Goal: Obtain resource: Download file/media

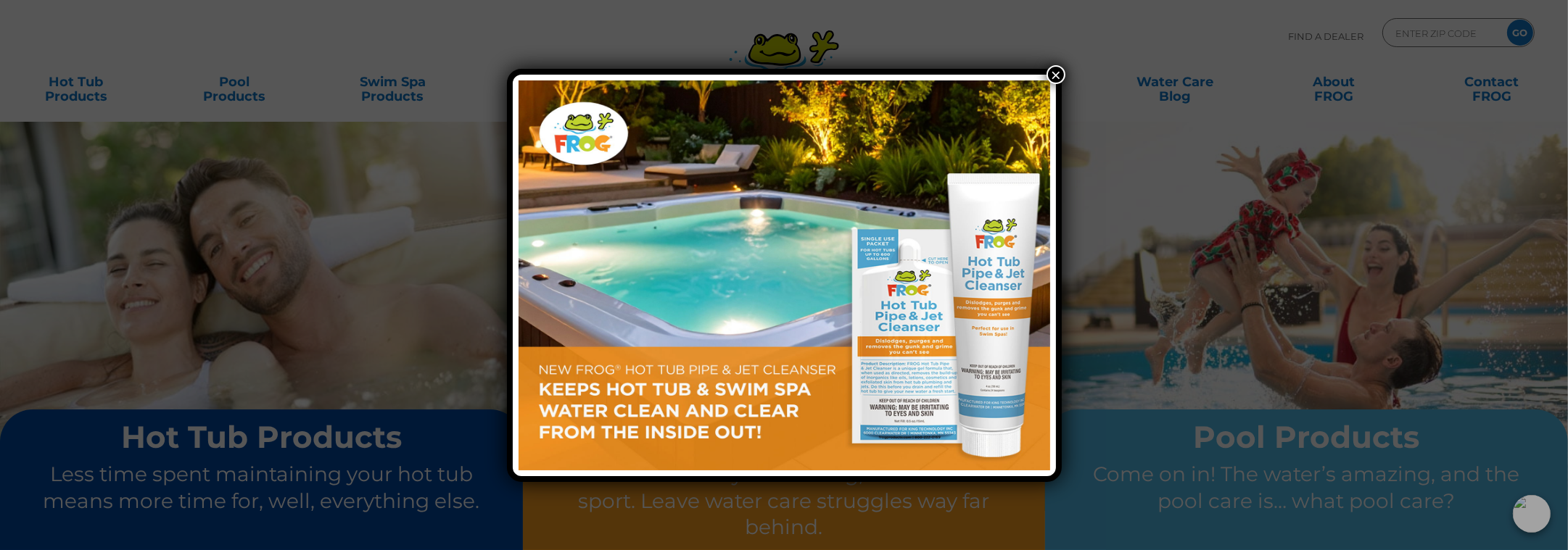
click at [1057, 73] on button "×" at bounding box center [1056, 74] width 19 height 19
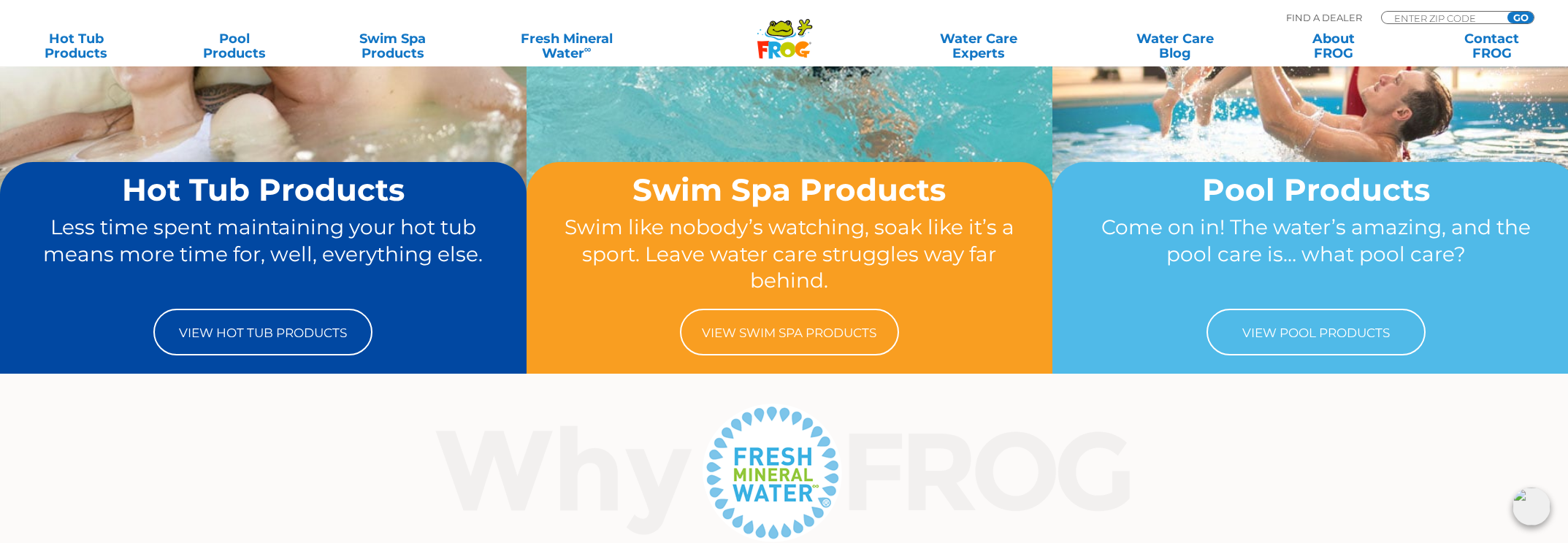
scroll to position [219, 0]
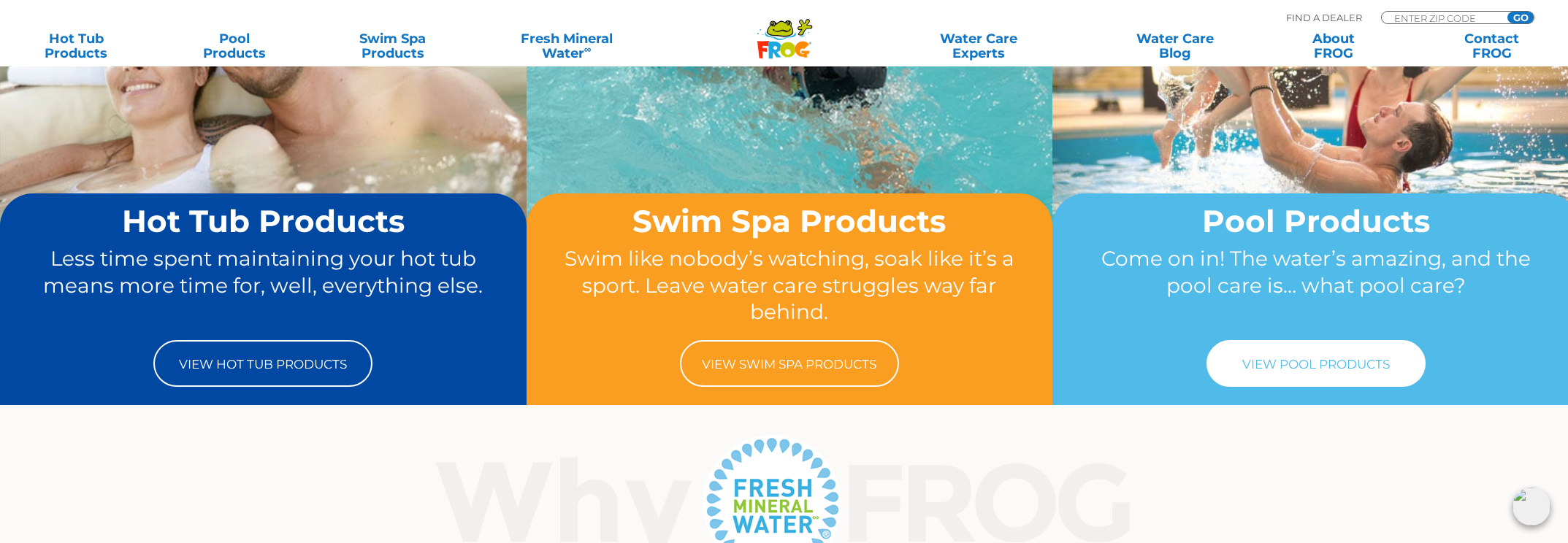
click at [1359, 360] on link "View Pool Products" at bounding box center [1316, 363] width 219 height 47
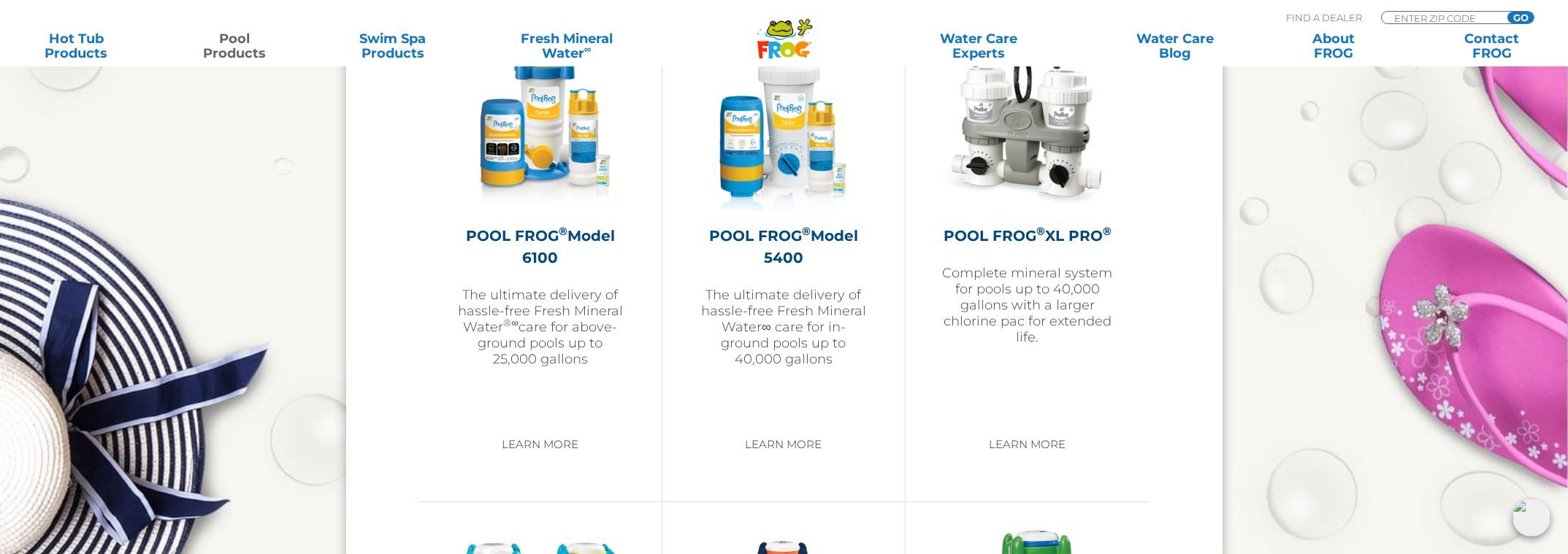
scroll to position [2044, 0]
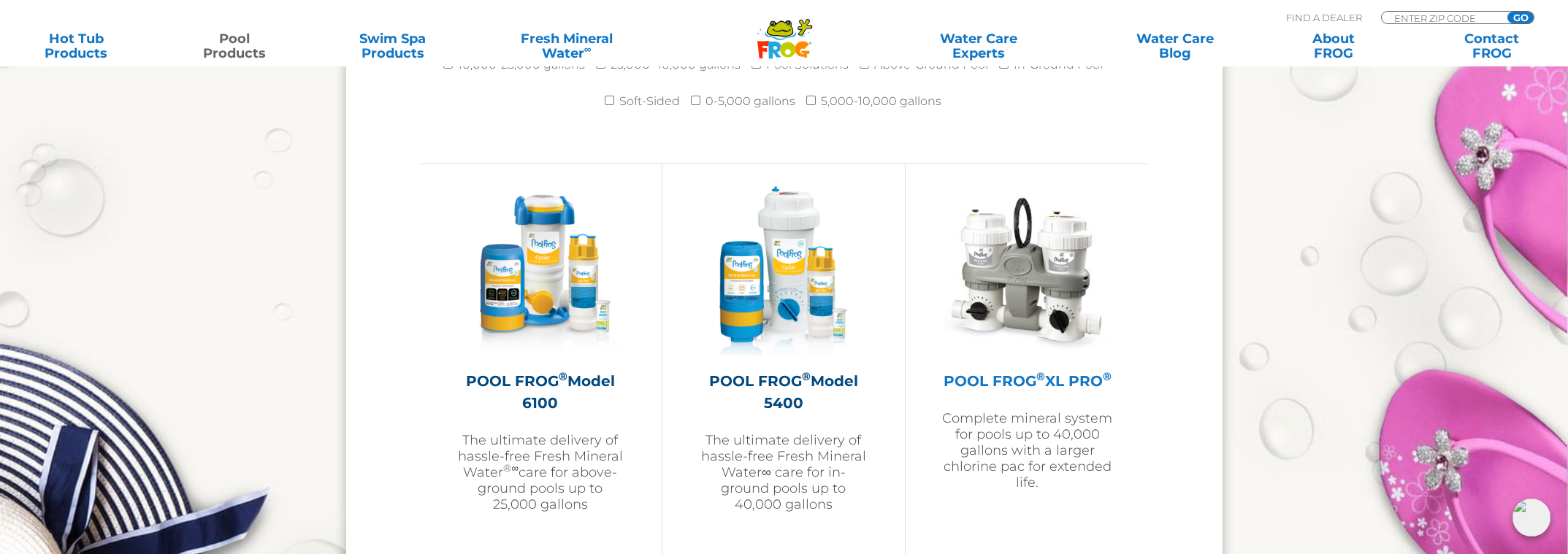
click at [1017, 372] on h2 "POOL FROG ® XL PRO ®" at bounding box center [1027, 381] width 170 height 22
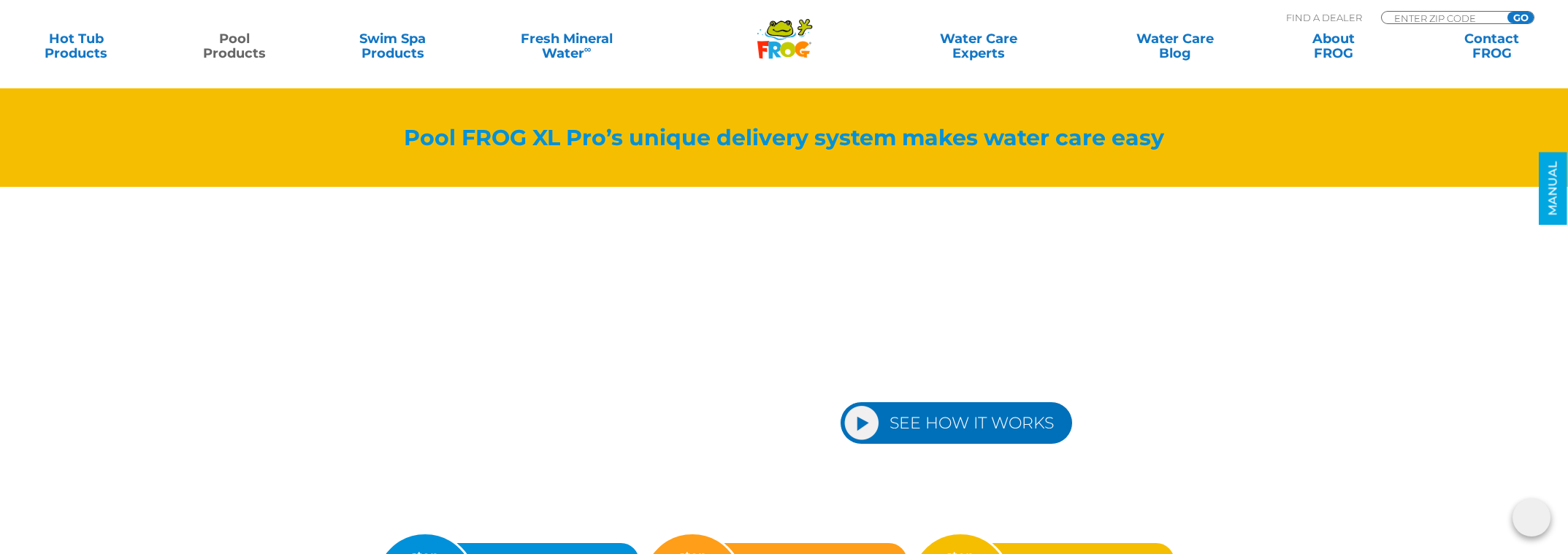
scroll to position [1825, 0]
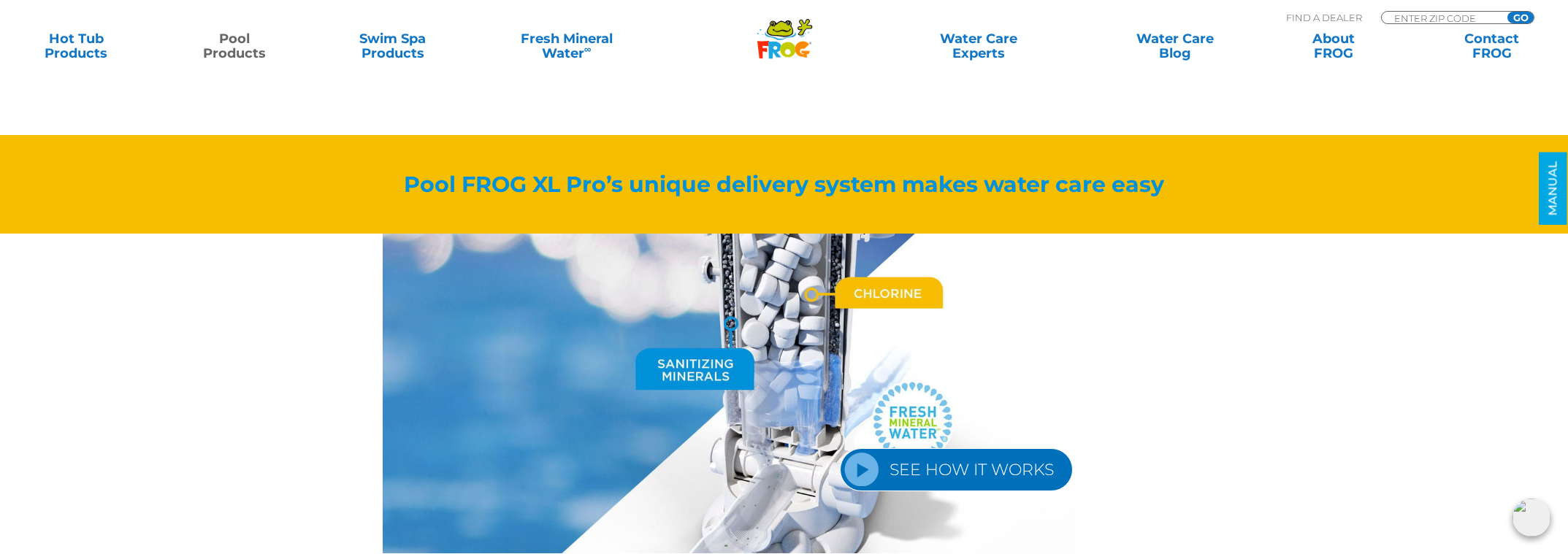
click at [865, 467] on link "SEE HOW IT WORKS" at bounding box center [957, 470] width 233 height 43
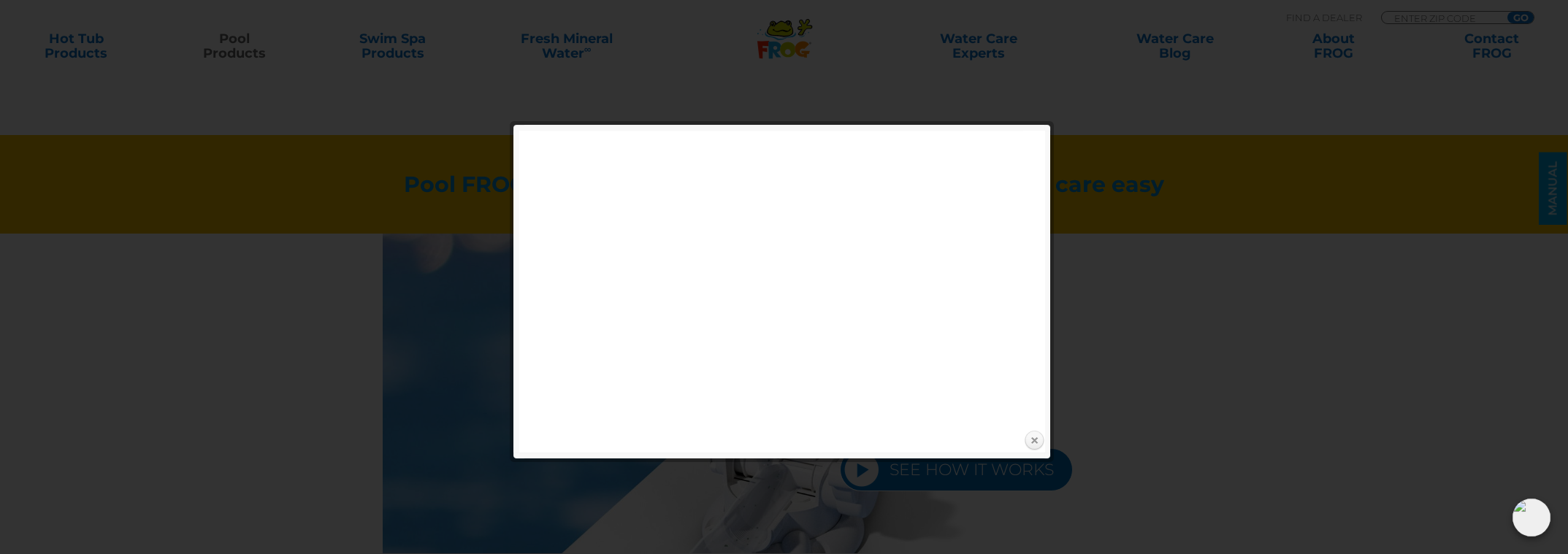
click at [1032, 440] on link "Close" at bounding box center [1034, 441] width 22 height 22
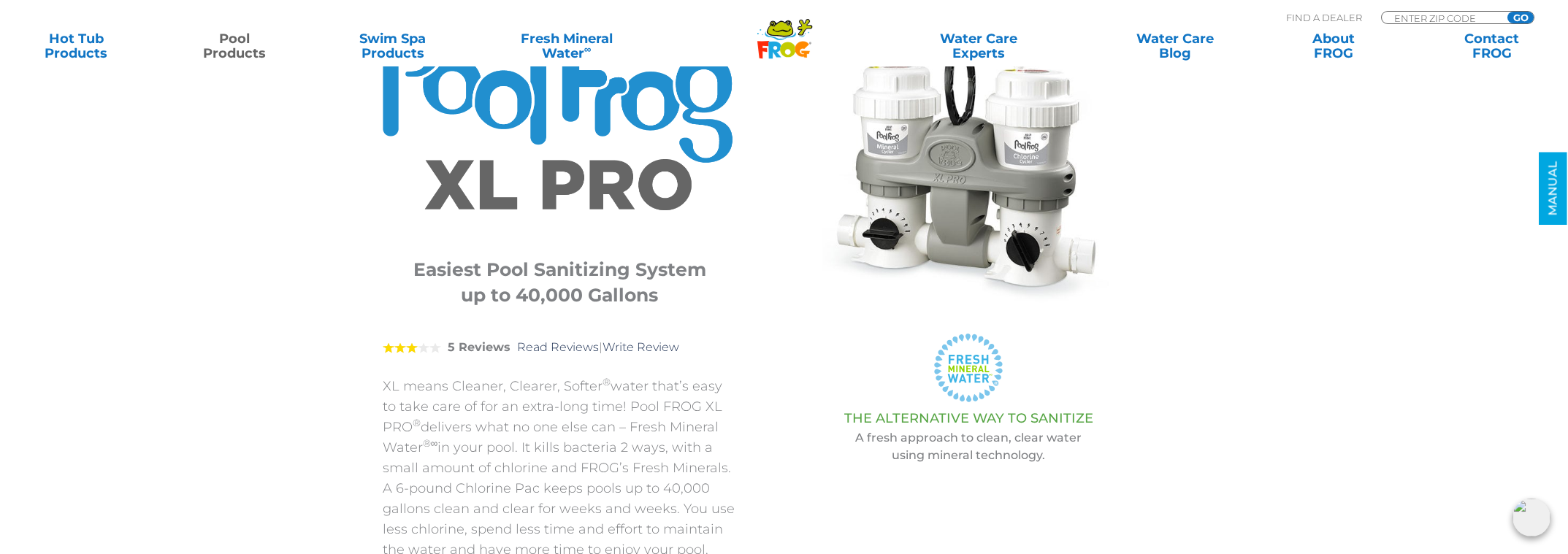
scroll to position [219, 0]
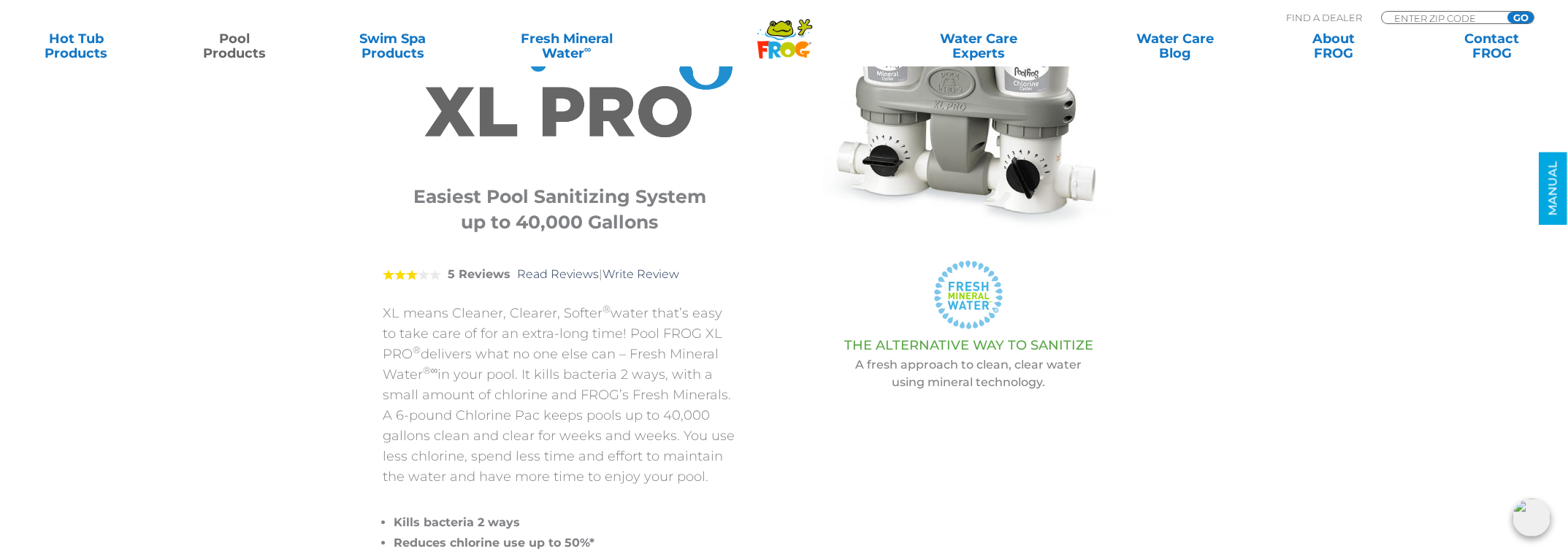
click at [432, 279] on span "3" at bounding box center [412, 275] width 59 height 12
click at [485, 278] on strong "5 Reviews" at bounding box center [479, 274] width 63 height 14
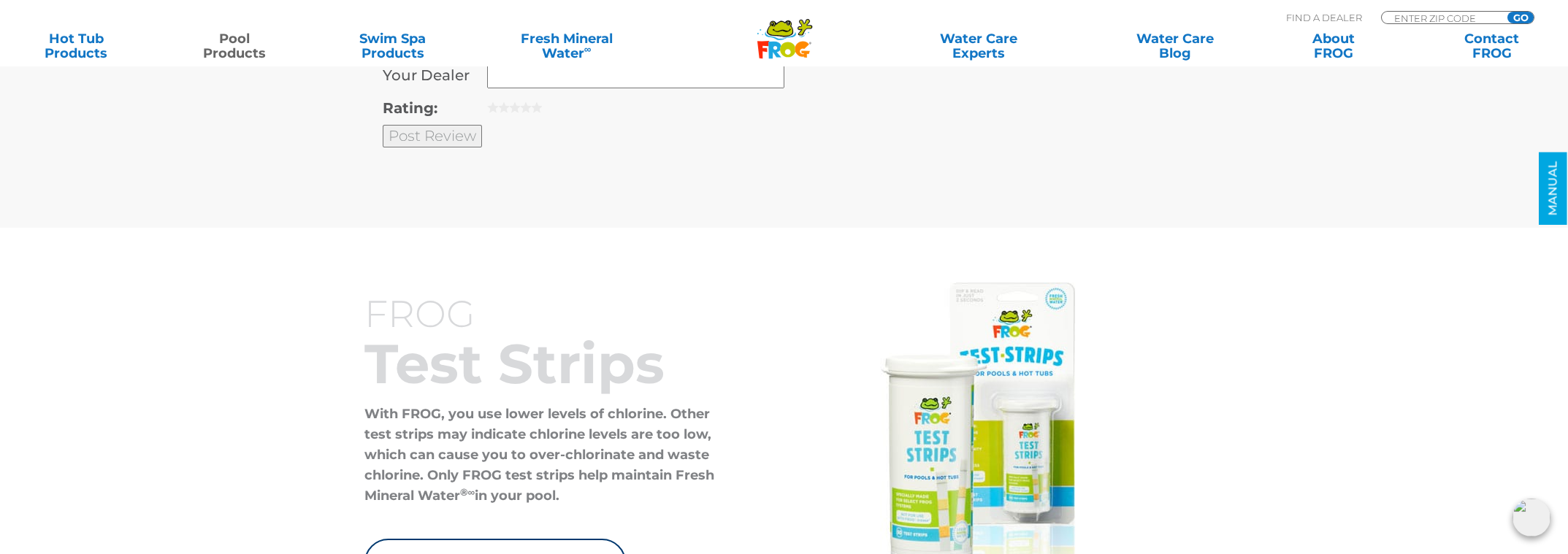
scroll to position [5770, 0]
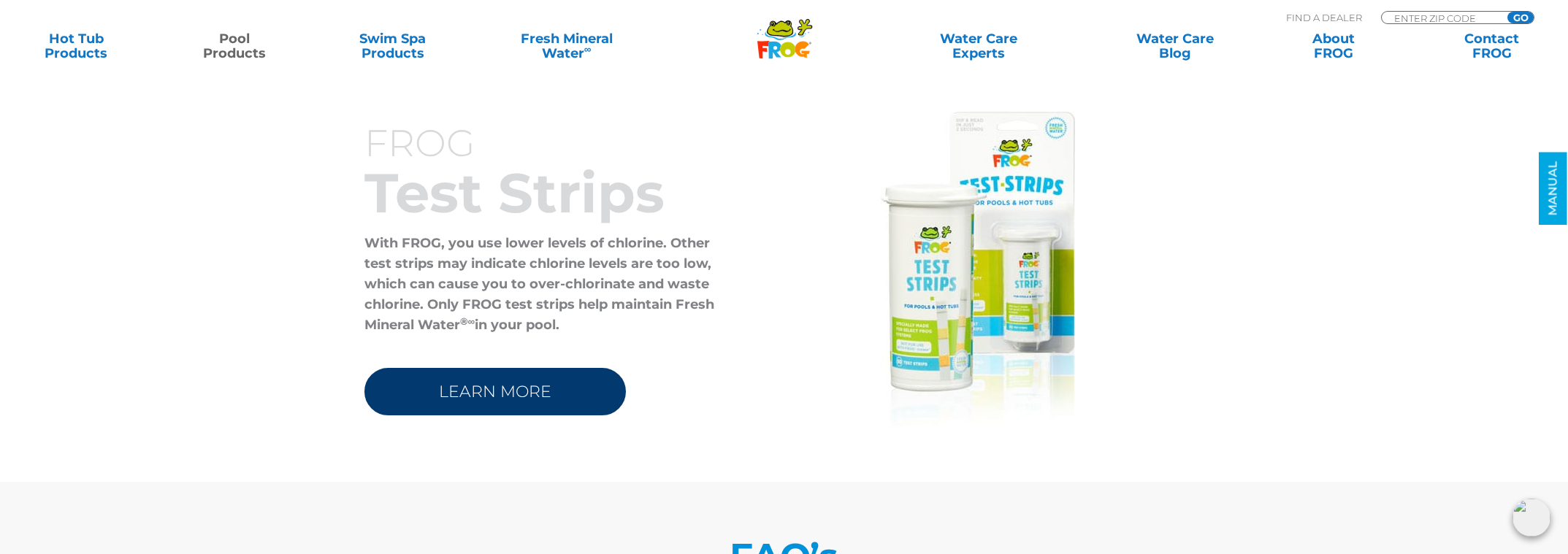
click at [544, 368] on link "LEARN MORE" at bounding box center [495, 392] width 261 height 48
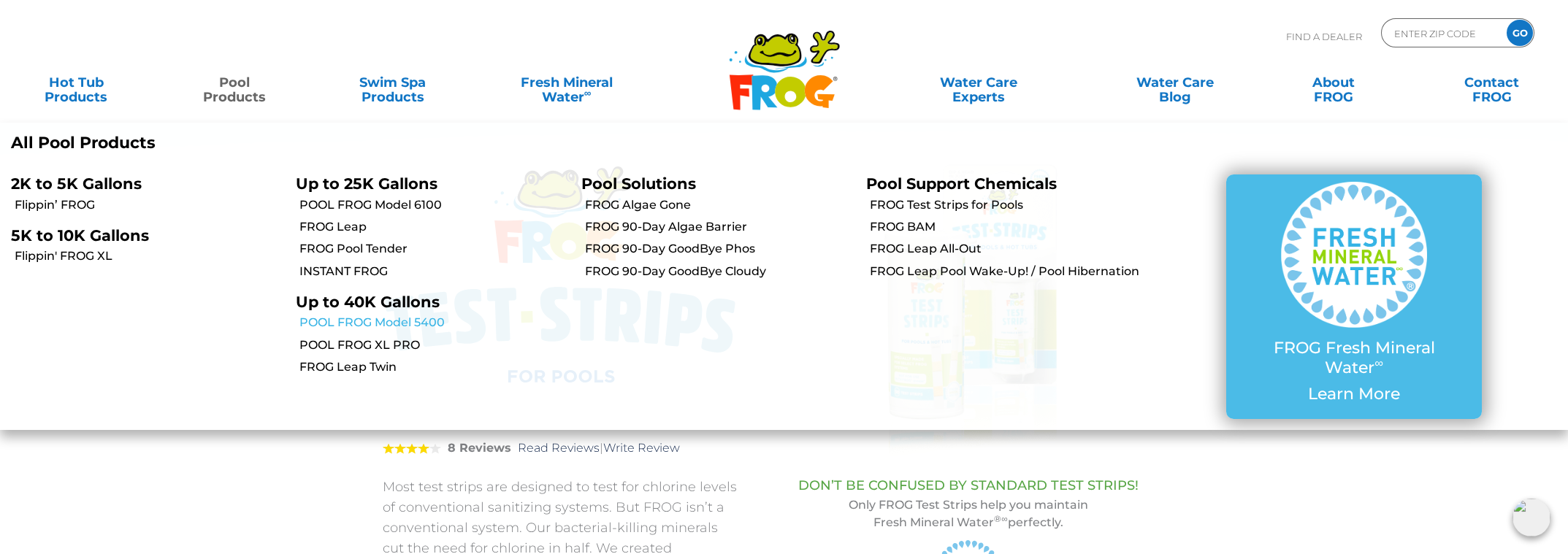
click at [358, 321] on link "POOL FROG Model 5400" at bounding box center [435, 323] width 271 height 16
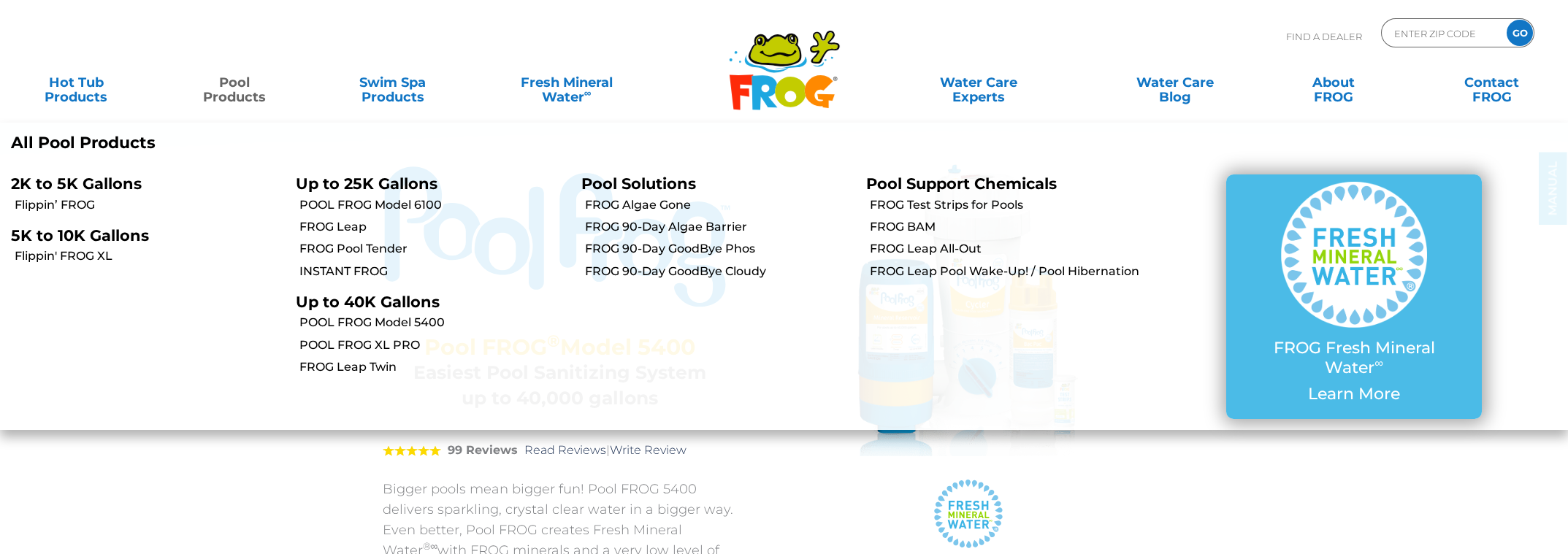
click at [244, 93] on link "Pool Products" at bounding box center [234, 83] width 123 height 29
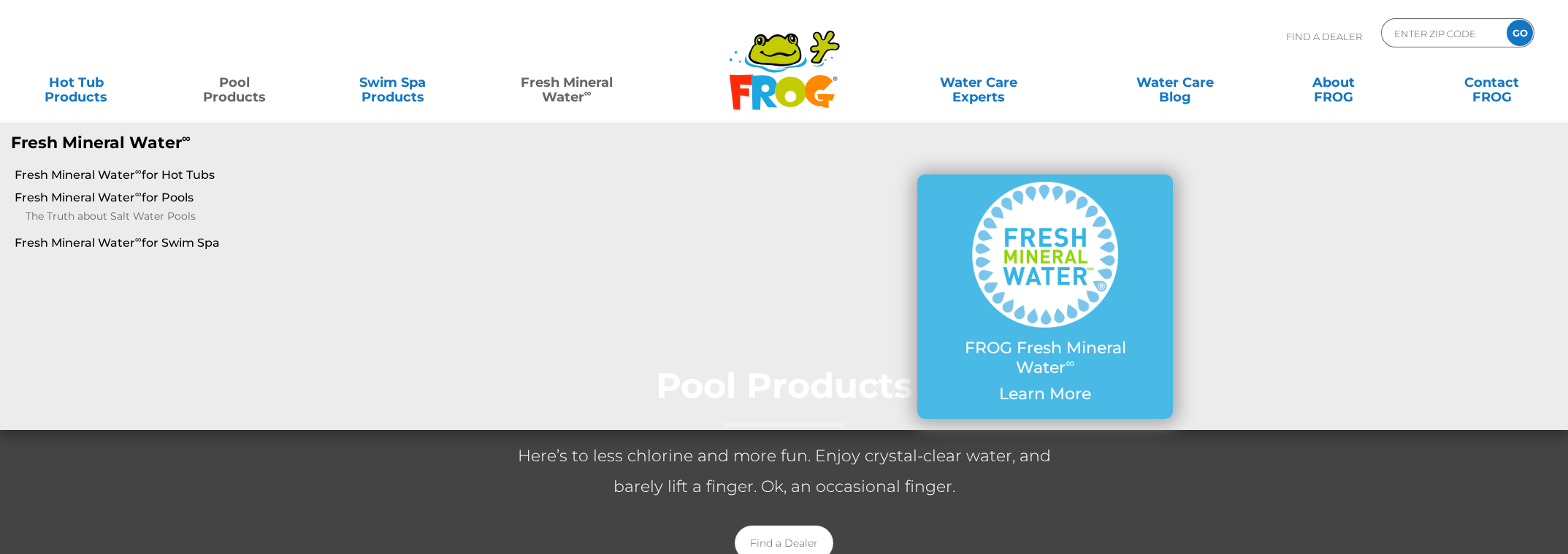
click at [583, 86] on link "Fresh Mineral Water ∞" at bounding box center [566, 83] width 154 height 29
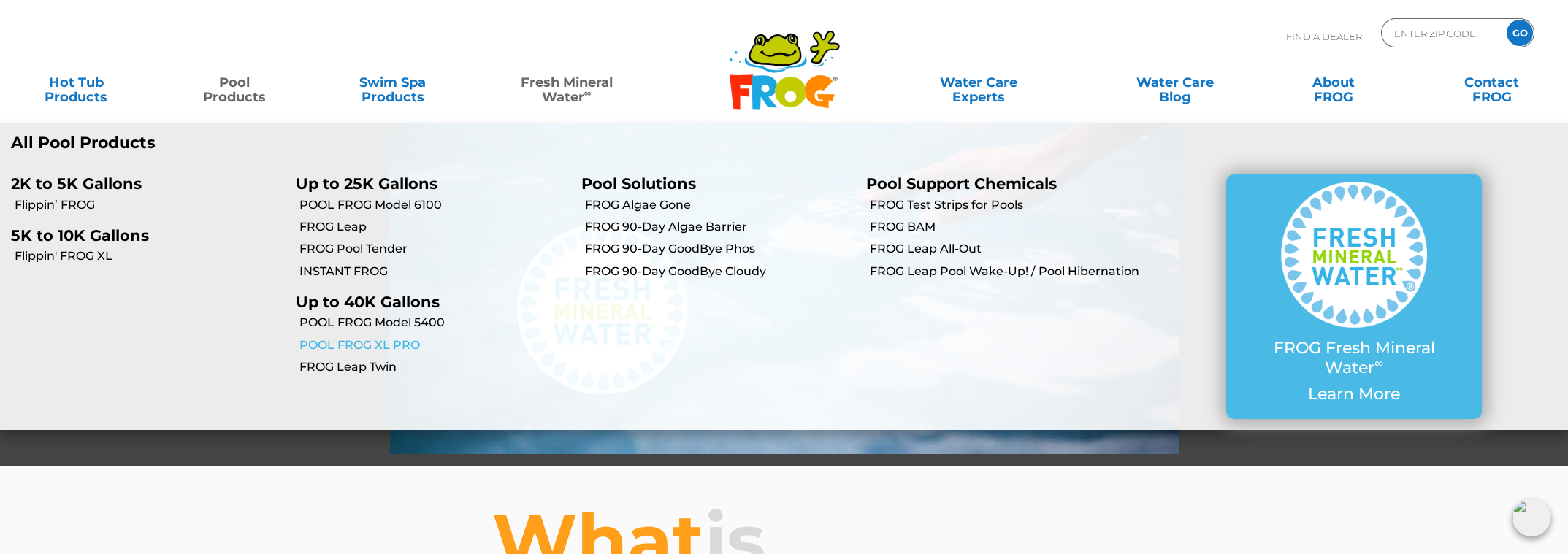
click at [400, 342] on link "POOL FROG XL PRO" at bounding box center [435, 345] width 271 height 16
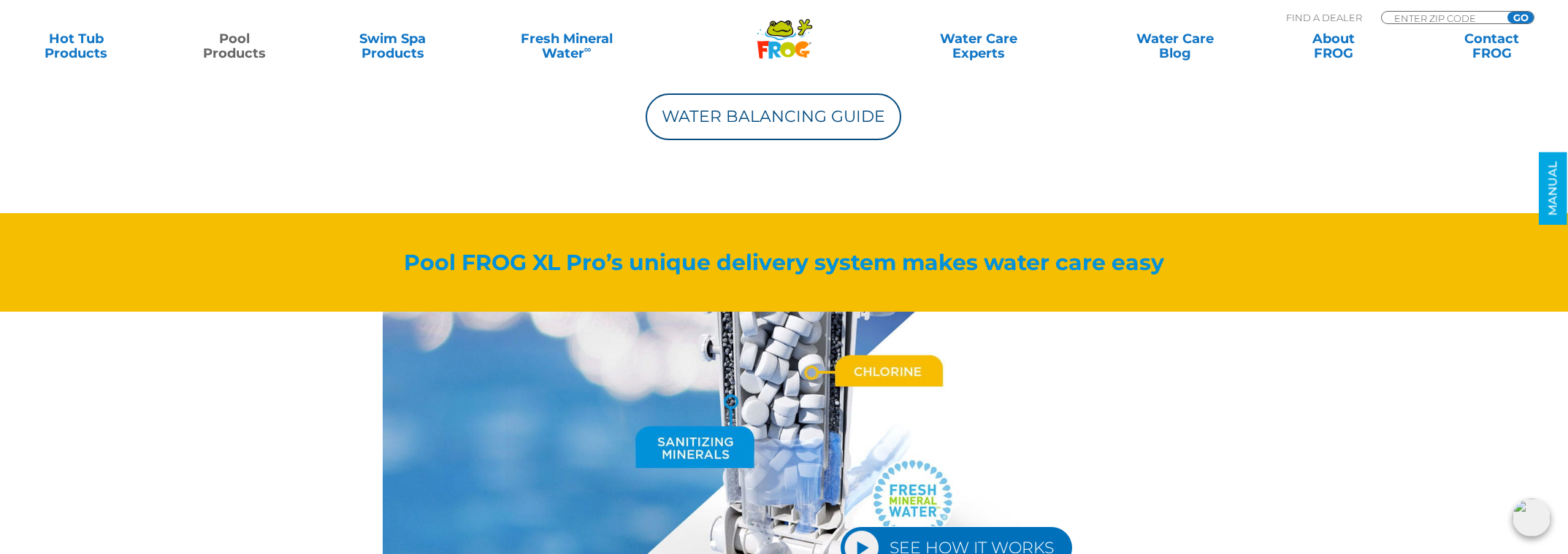
scroll to position [1752, 0]
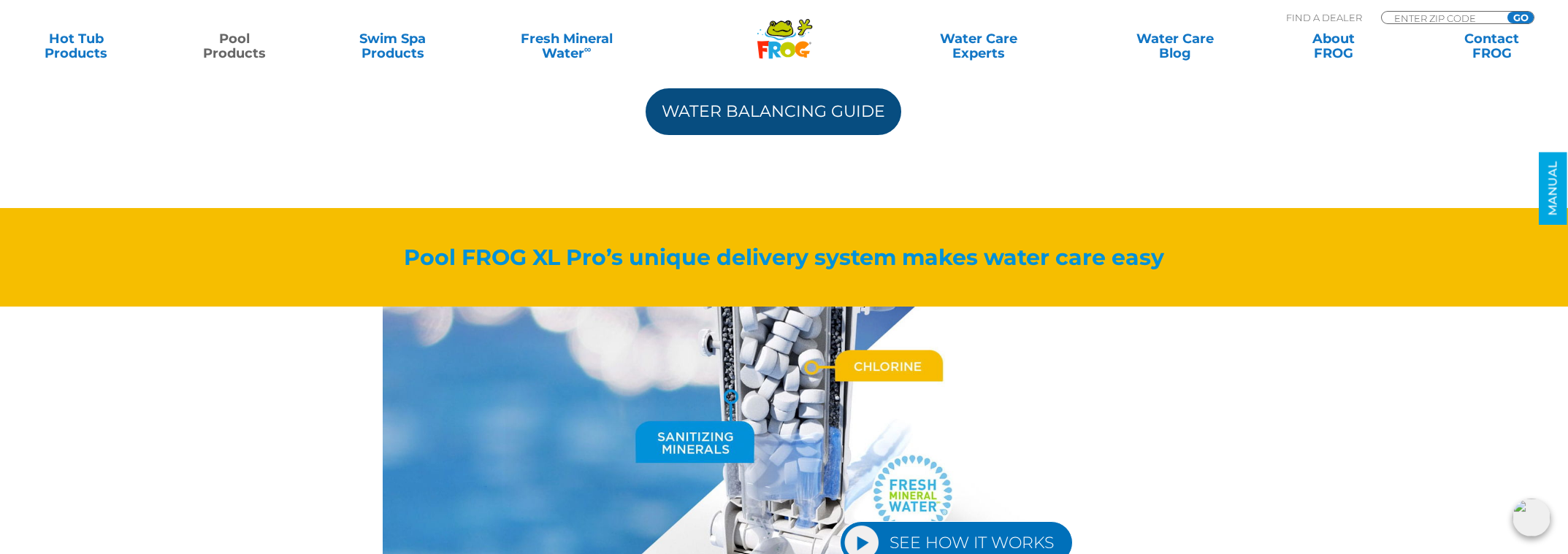
click at [749, 111] on link "Water Balancing Guide" at bounding box center [774, 111] width 255 height 47
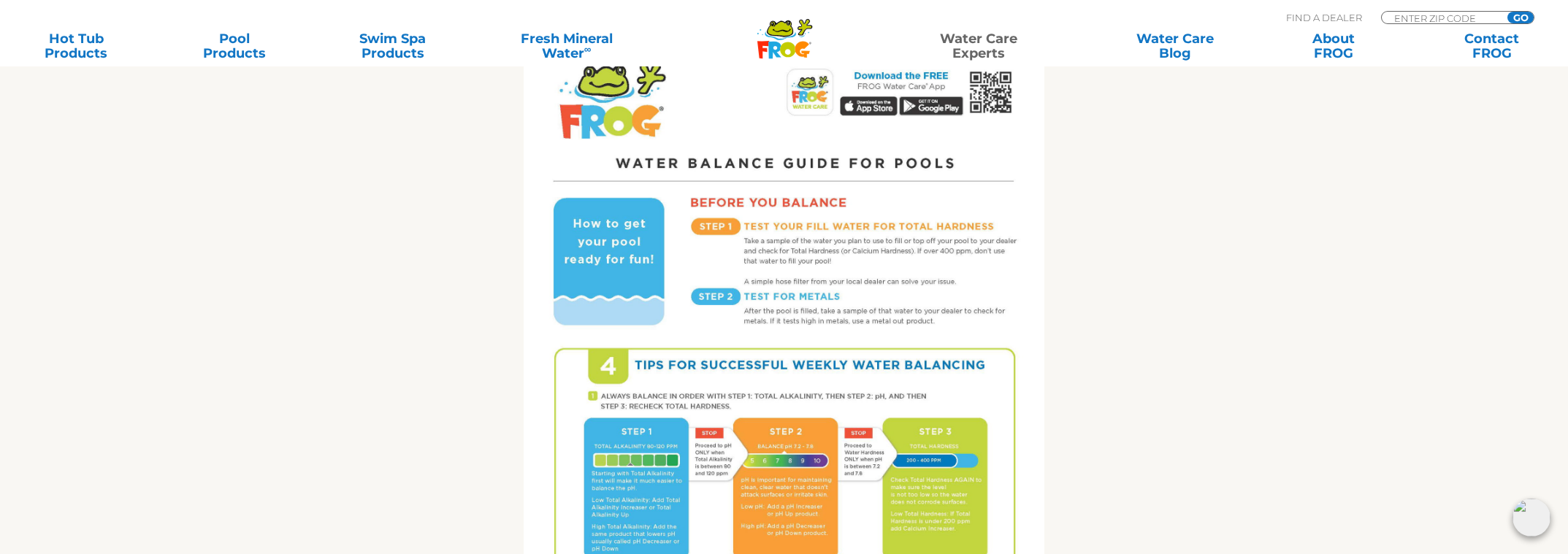
scroll to position [584, 0]
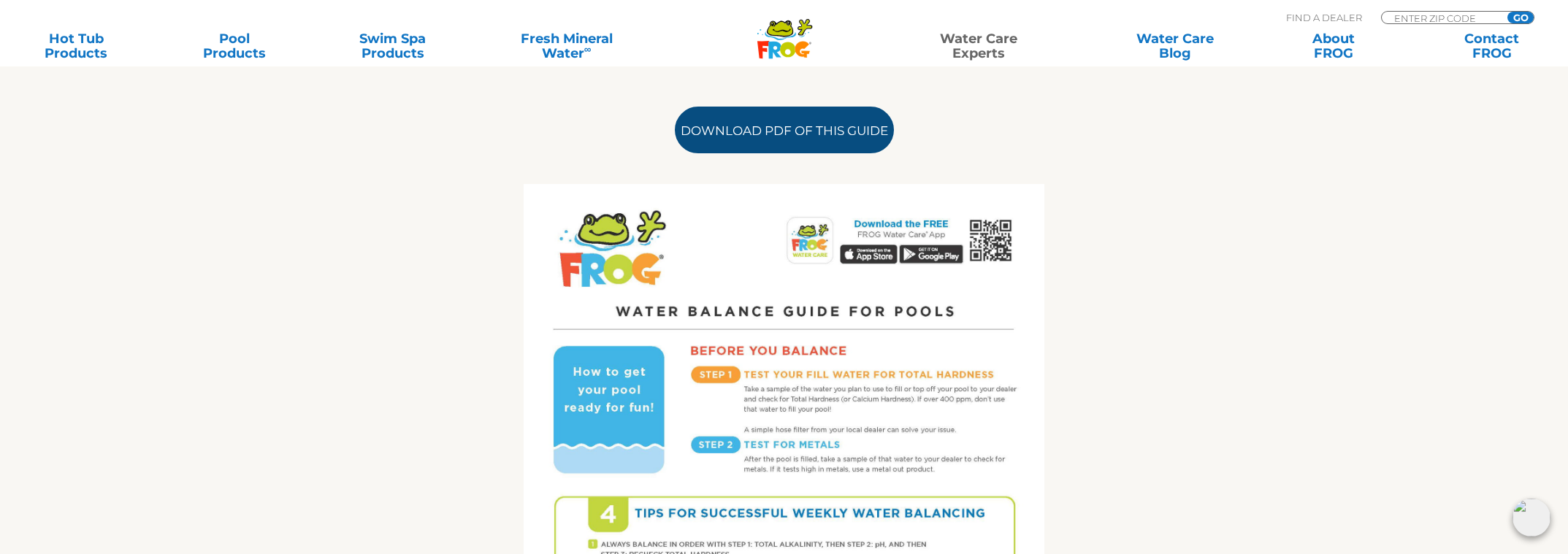
click at [784, 121] on link "Download PDF of this Guide" at bounding box center [784, 129] width 219 height 47
